Goal: Information Seeking & Learning: Learn about a topic

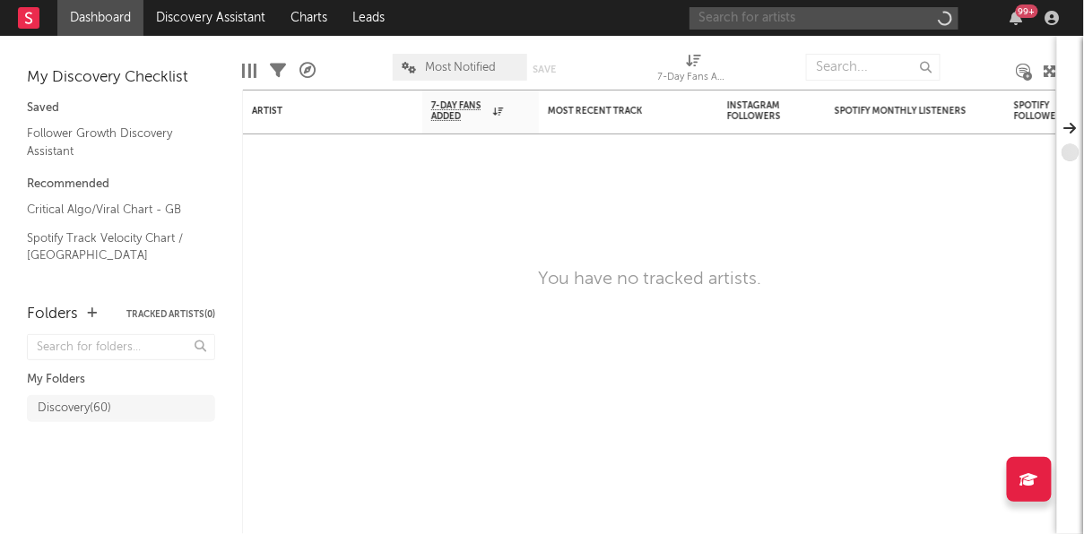
click at [894, 17] on input "text" at bounding box center [823, 18] width 269 height 22
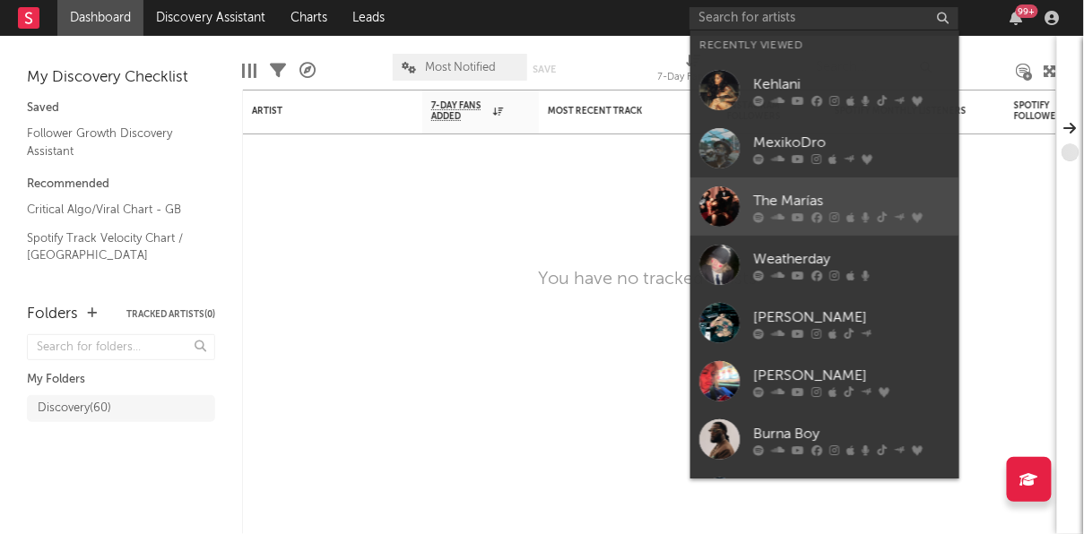
click at [809, 205] on div "The Marías" at bounding box center [851, 201] width 197 height 22
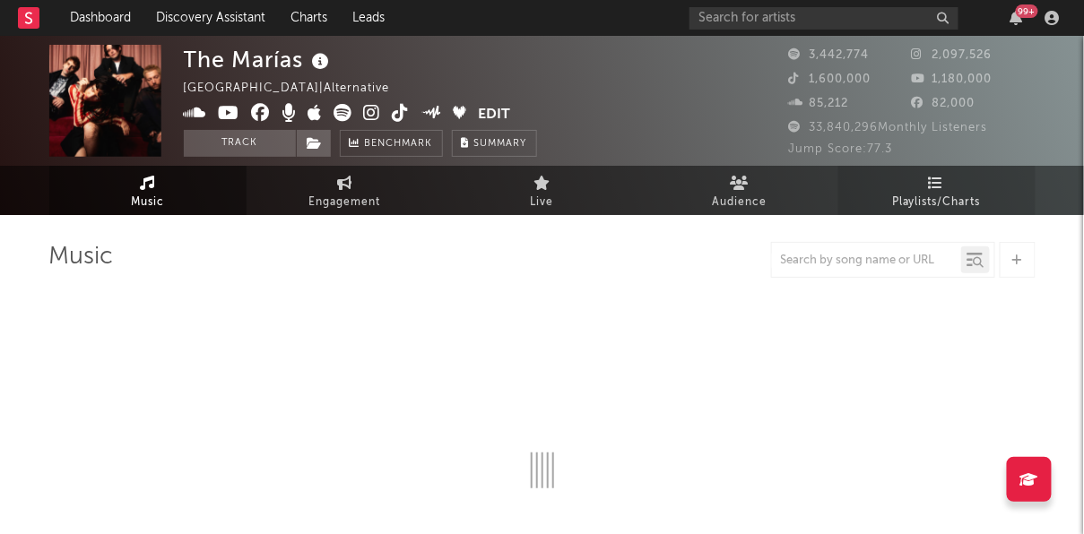
click at [931, 210] on span "Playlists/Charts" at bounding box center [936, 203] width 89 height 22
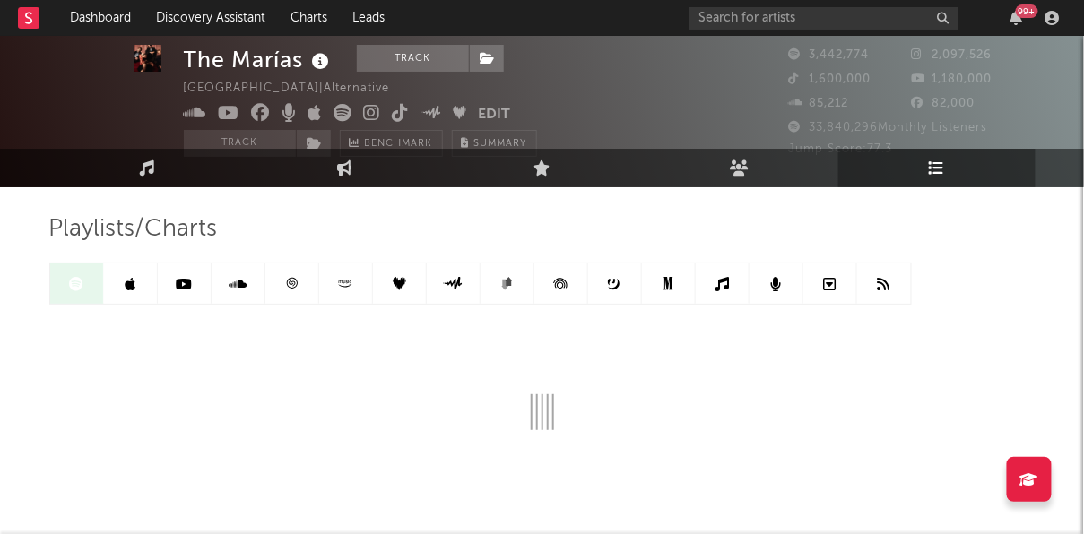
scroll to position [32, 0]
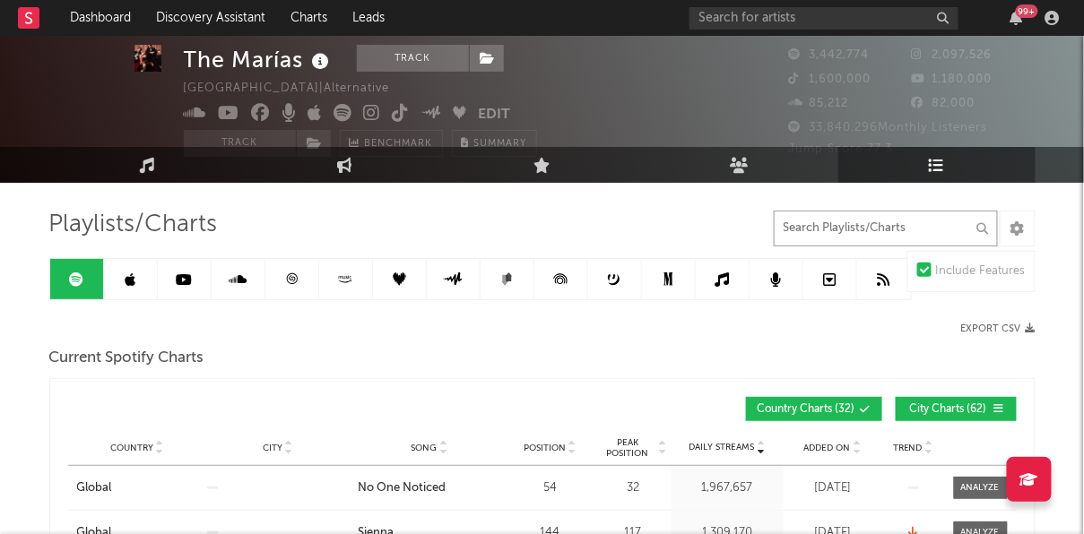
click at [813, 218] on input "text" at bounding box center [885, 229] width 224 height 36
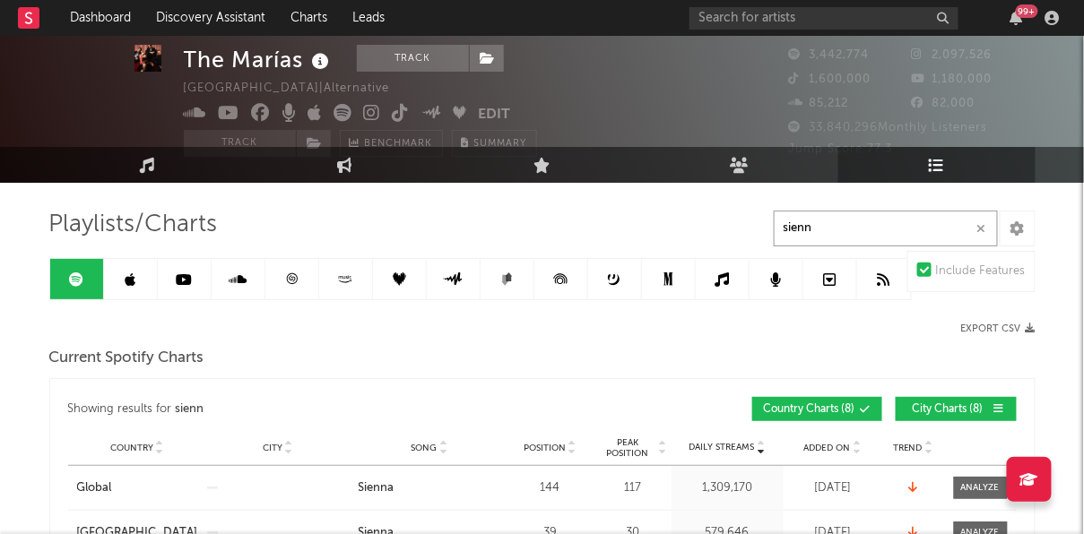
type input "sienna"
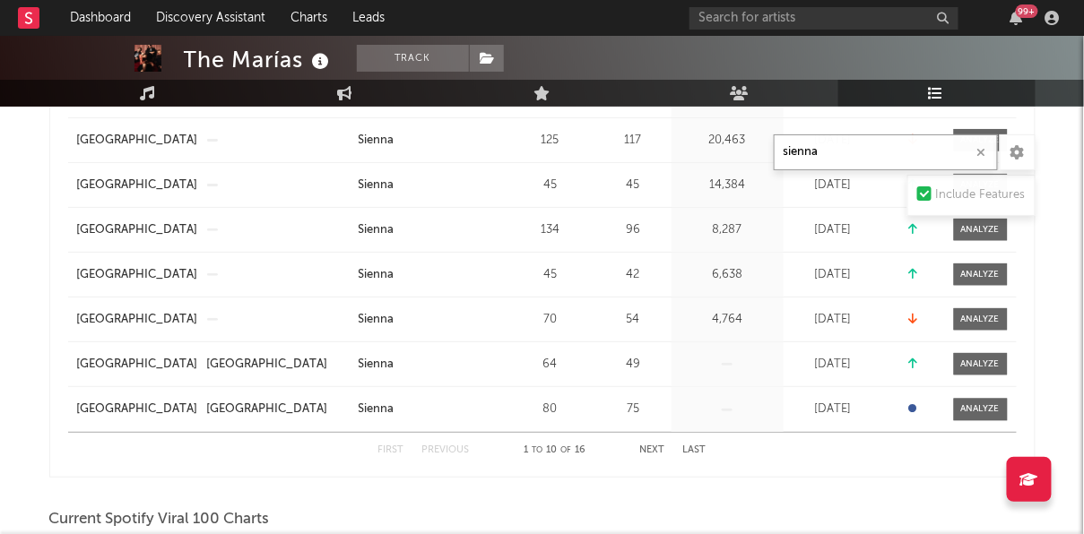
scroll to position [517, 0]
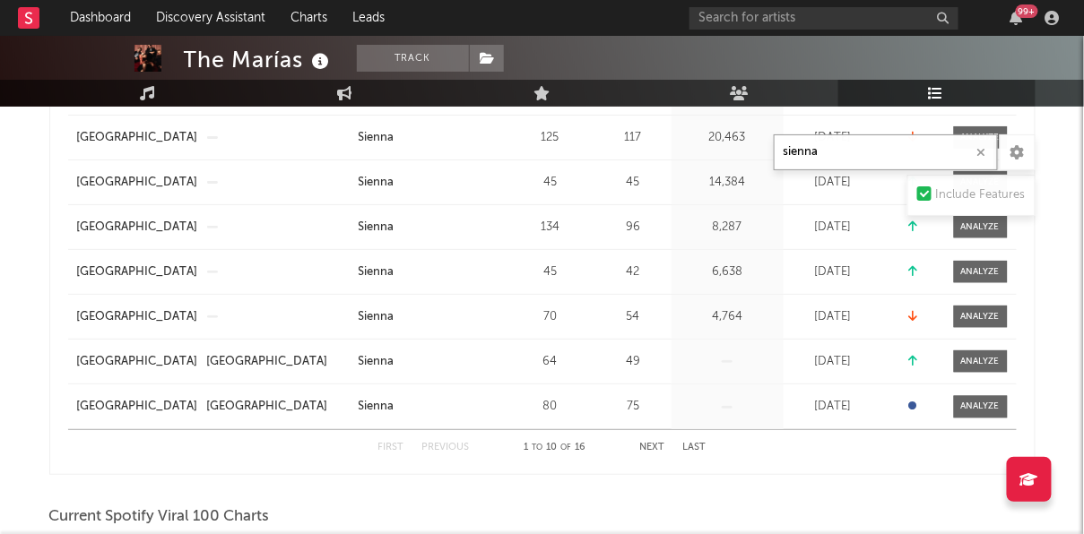
click at [652, 445] on button "Next" at bounding box center [652, 448] width 25 height 10
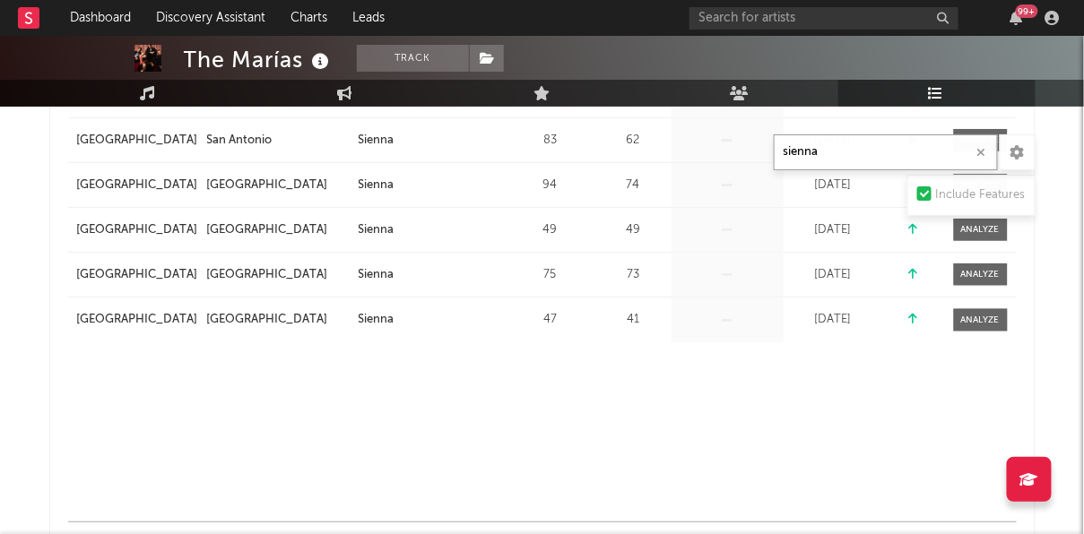
scroll to position [516, 0]
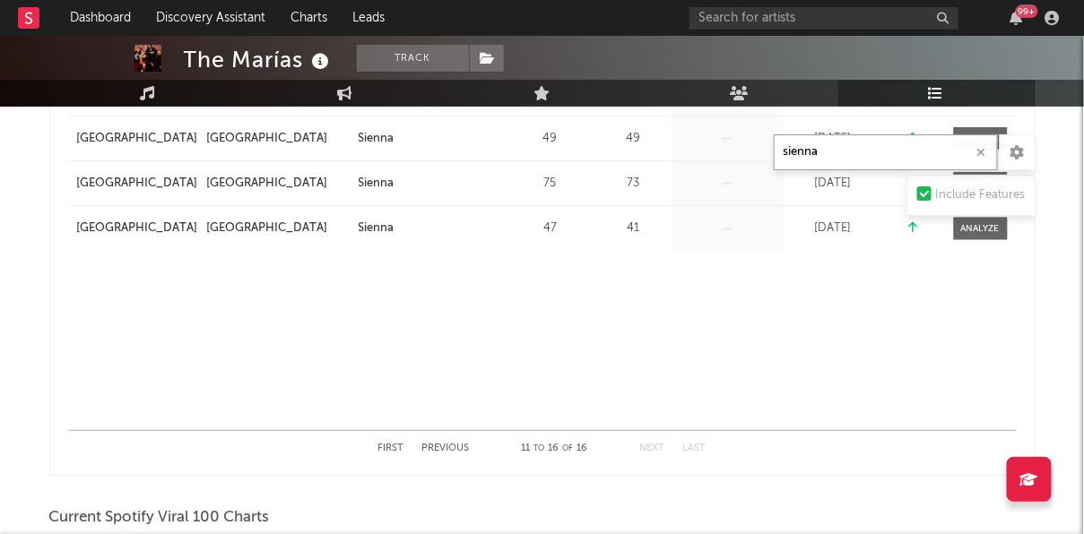
click at [451, 444] on button "Previous" at bounding box center [446, 449] width 48 height 10
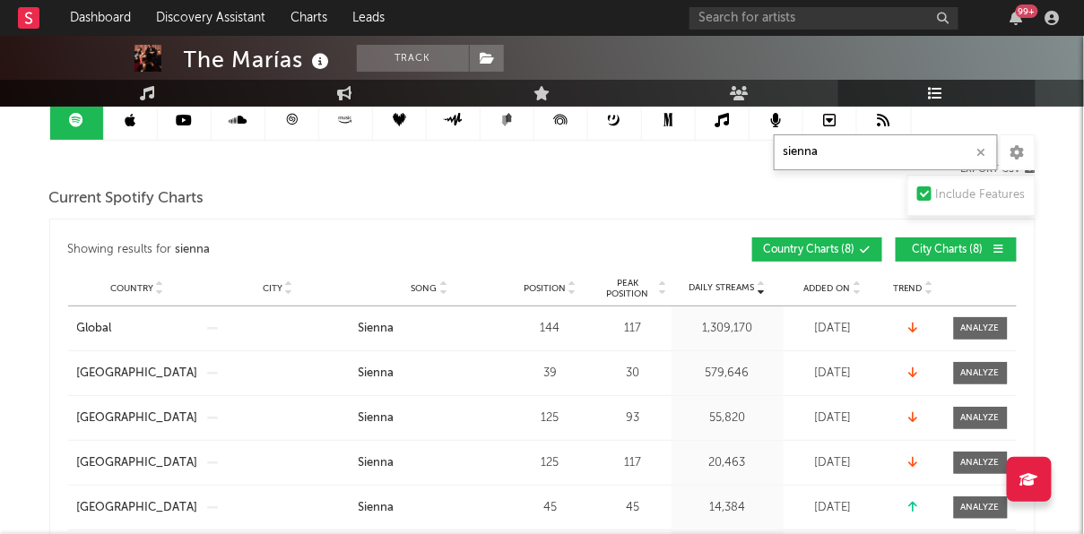
scroll to position [165, 0]
